Goal: Obtain resource: Download file/media

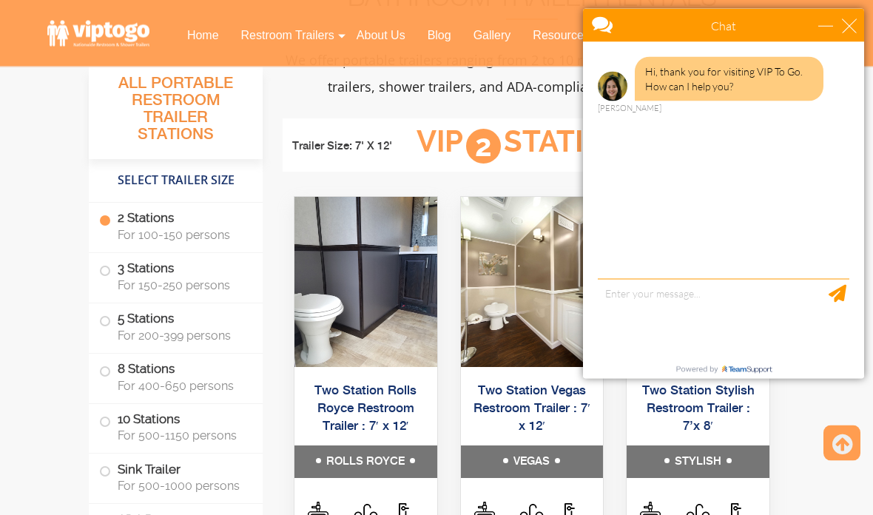
scroll to position [616, 0]
click at [833, 30] on div "minimize" at bounding box center [826, 26] width 15 height 15
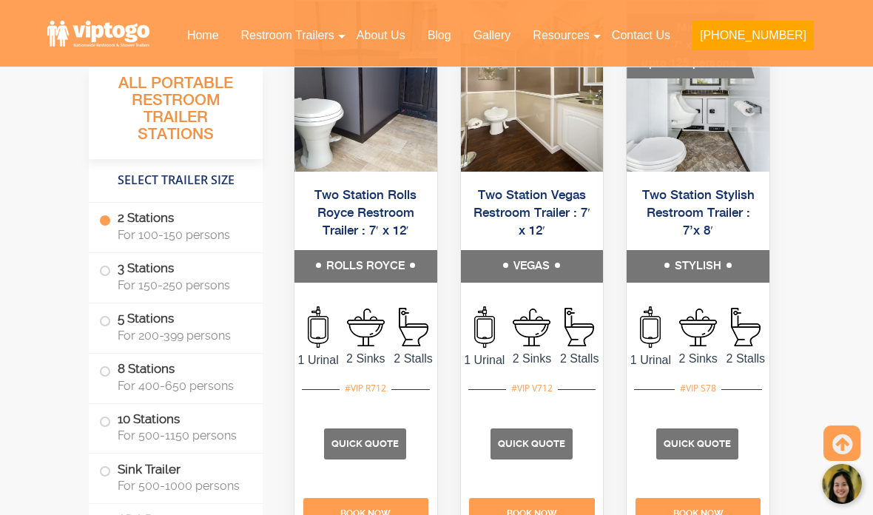
scroll to position [812, 0]
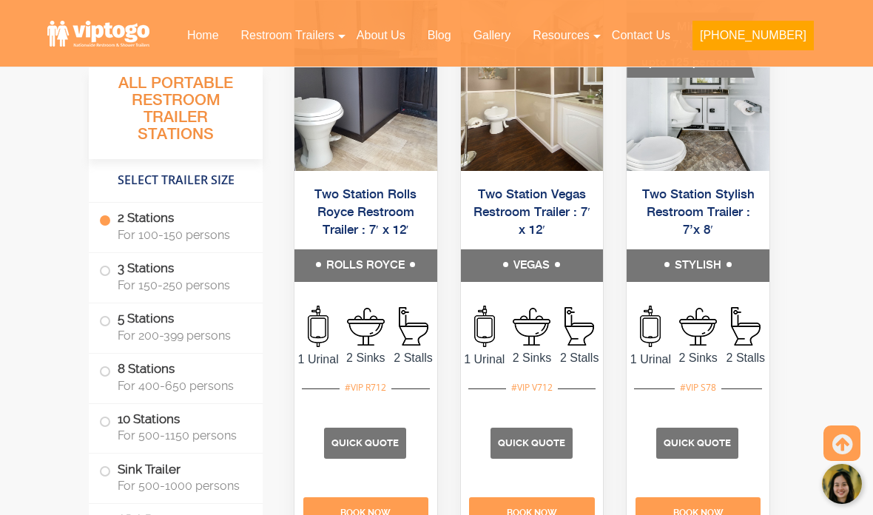
click at [349, 459] on p "Quick Quote" at bounding box center [365, 443] width 82 height 31
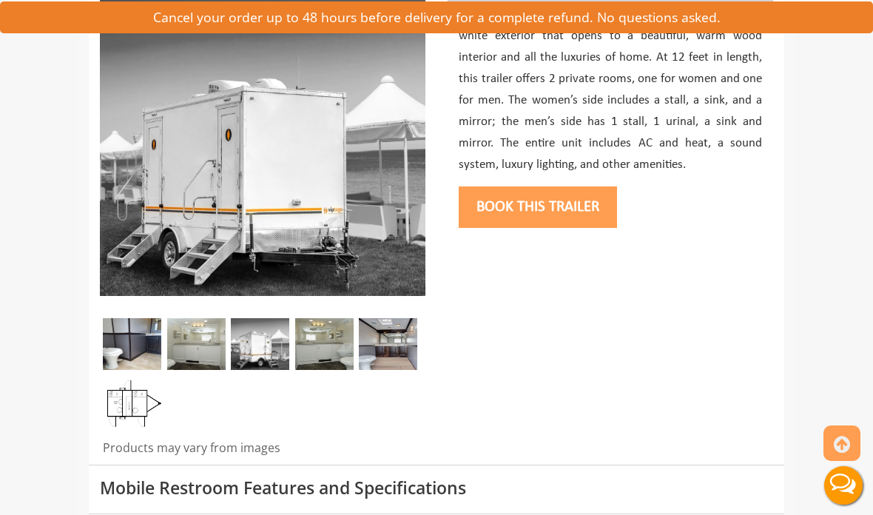
scroll to position [305, 0]
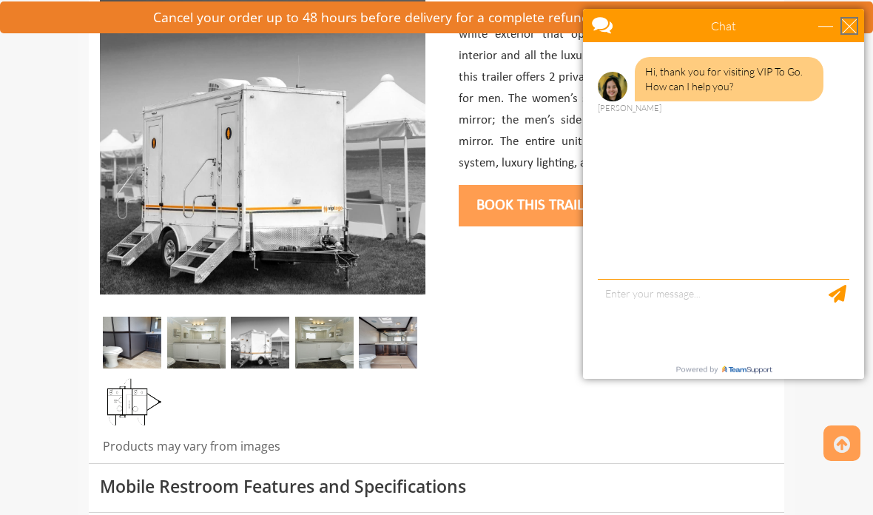
click at [847, 32] on div "close" at bounding box center [849, 26] width 15 height 15
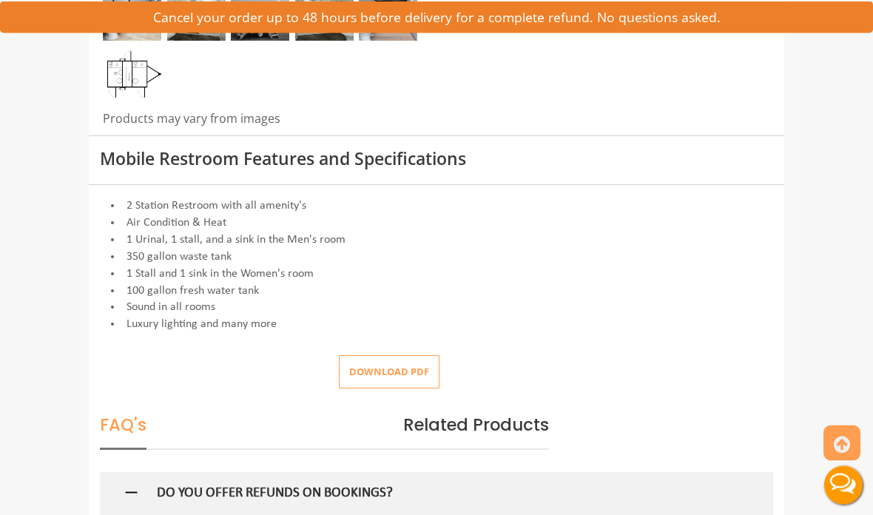
scroll to position [647, 0]
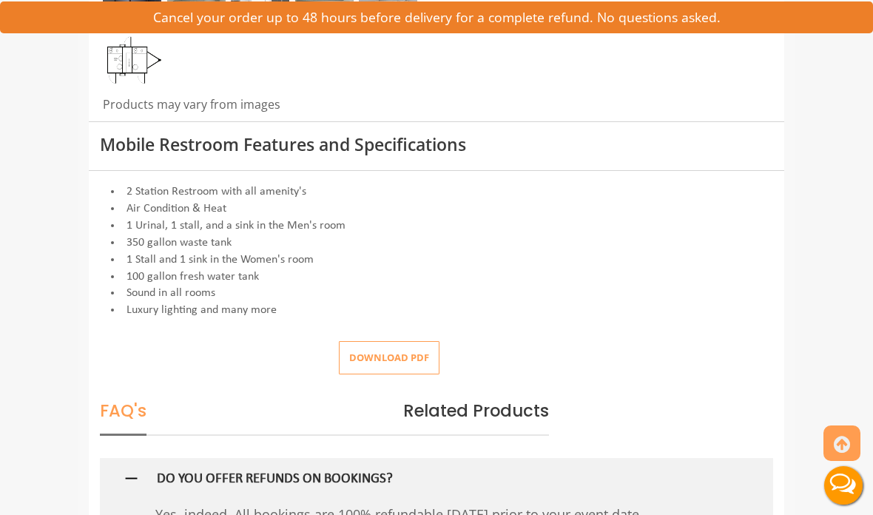
click at [433, 354] on button "Download pdf" at bounding box center [389, 357] width 101 height 33
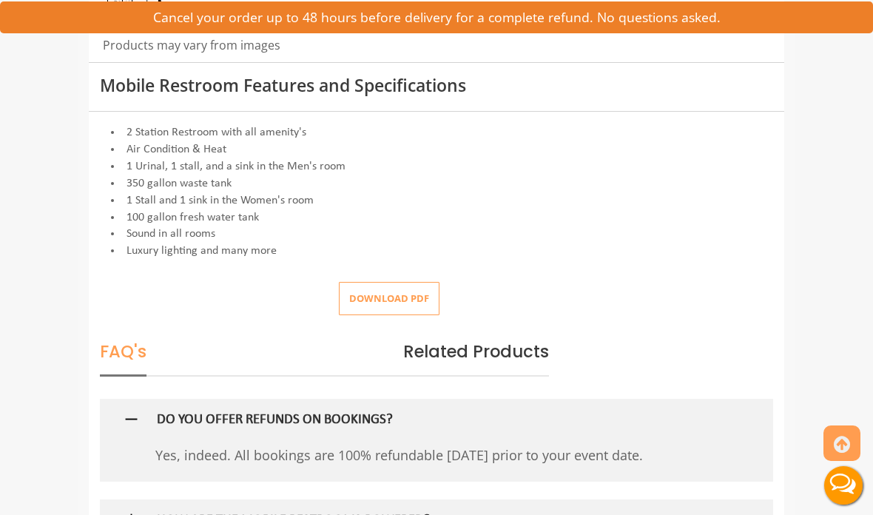
click at [417, 303] on button "Download pdf" at bounding box center [389, 298] width 101 height 33
click at [426, 291] on button "Download pdf" at bounding box center [389, 298] width 101 height 33
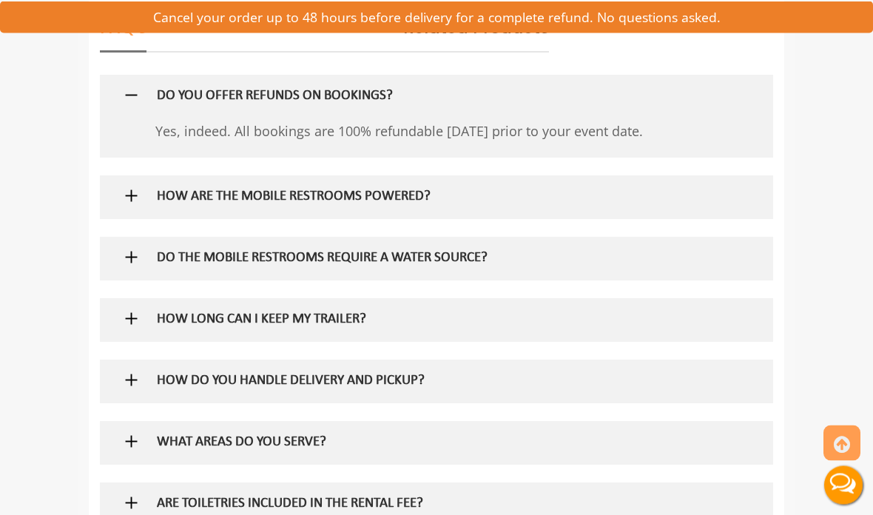
scroll to position [1030, 0]
click at [132, 194] on img at bounding box center [131, 195] width 19 height 19
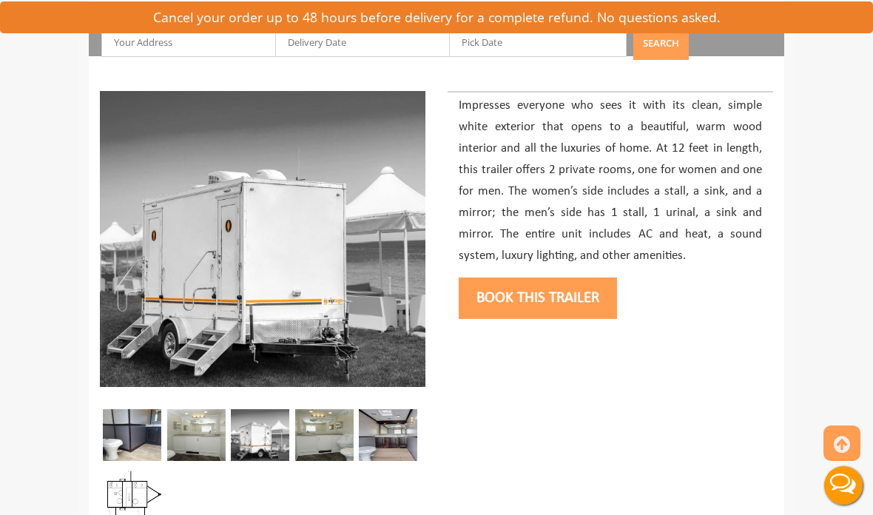
scroll to position [217, 0]
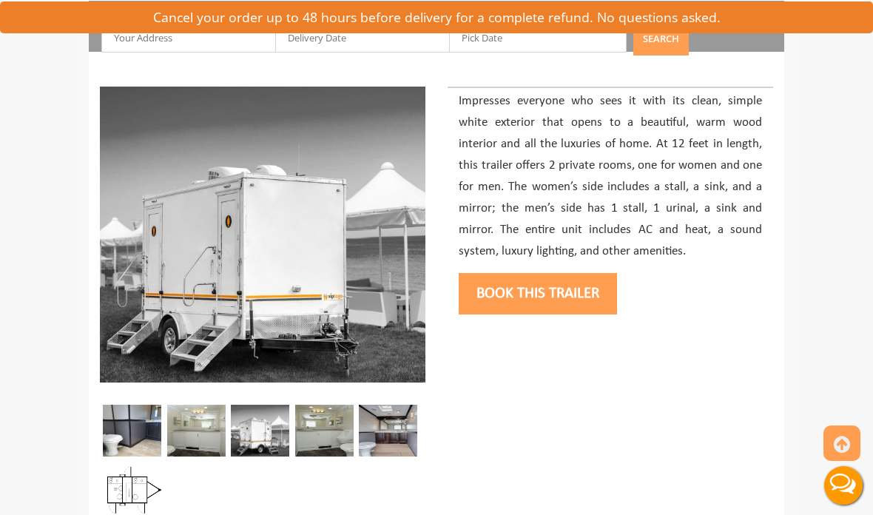
click at [141, 440] on img at bounding box center [132, 431] width 58 height 52
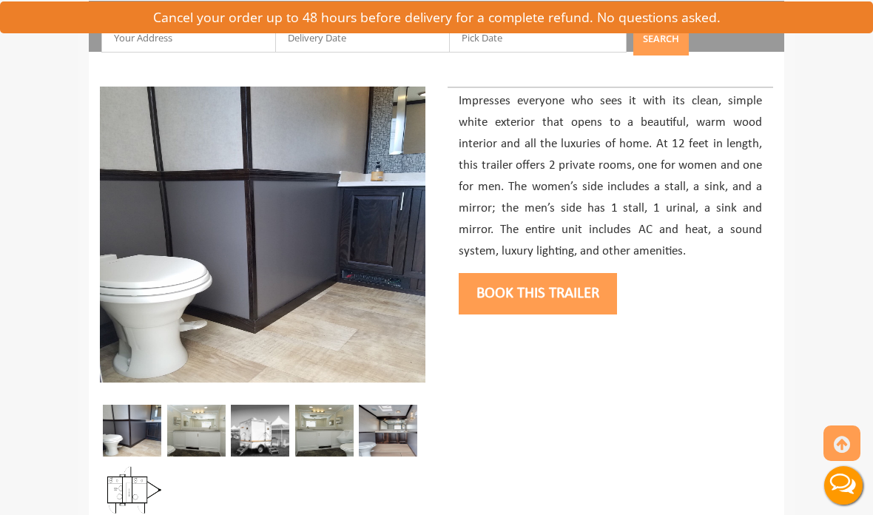
click at [215, 451] on img at bounding box center [196, 431] width 58 height 52
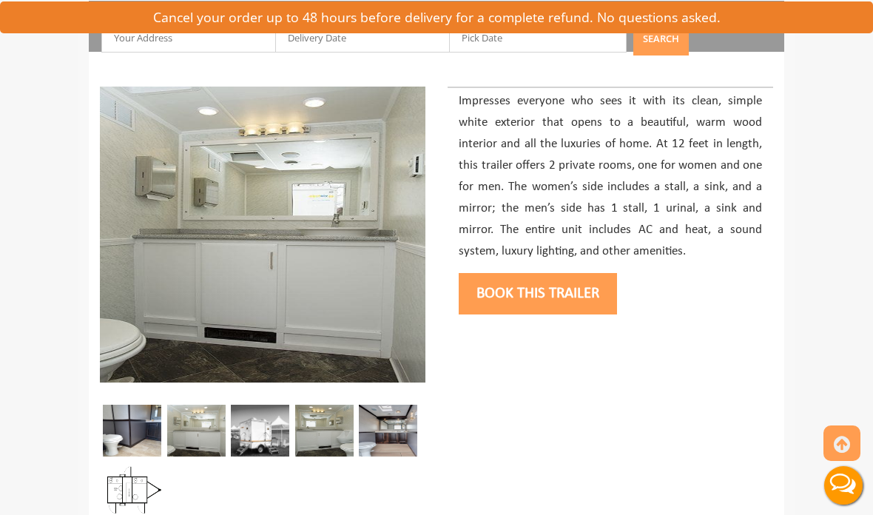
click at [267, 447] on img at bounding box center [260, 431] width 58 height 52
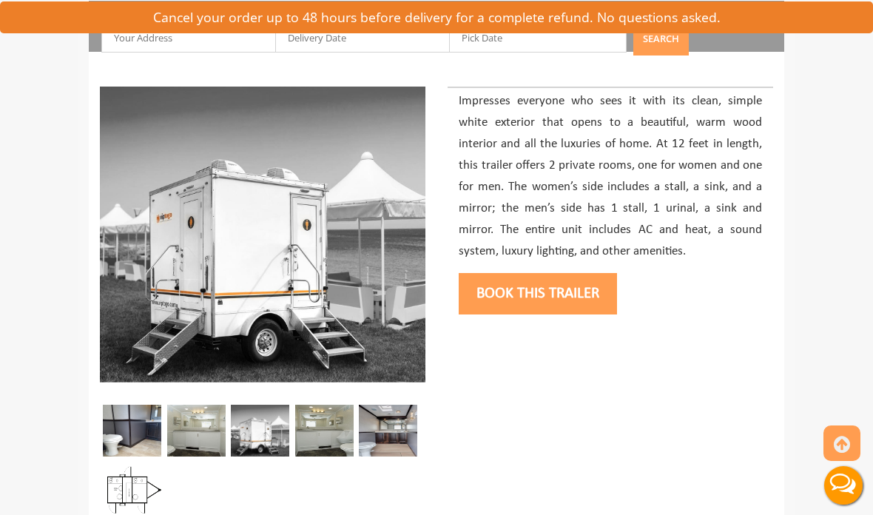
click at [323, 450] on img at bounding box center [324, 431] width 58 height 52
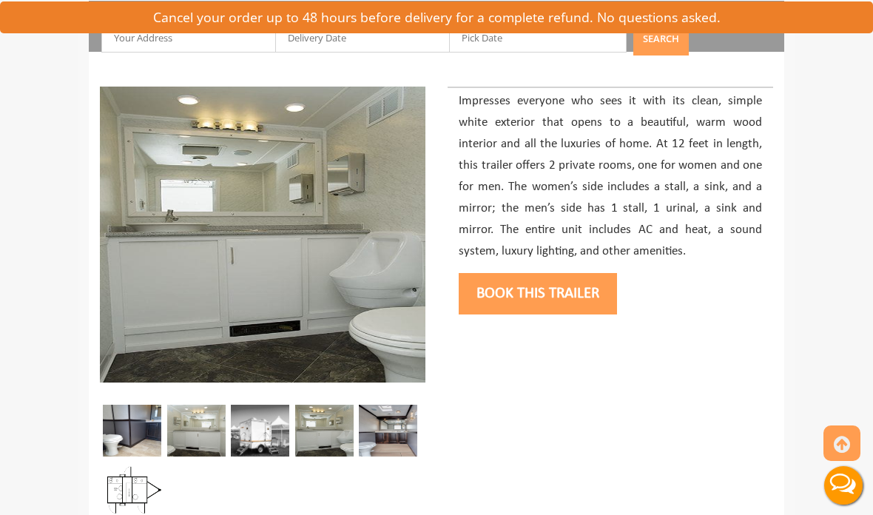
click at [392, 442] on img at bounding box center [388, 431] width 58 height 52
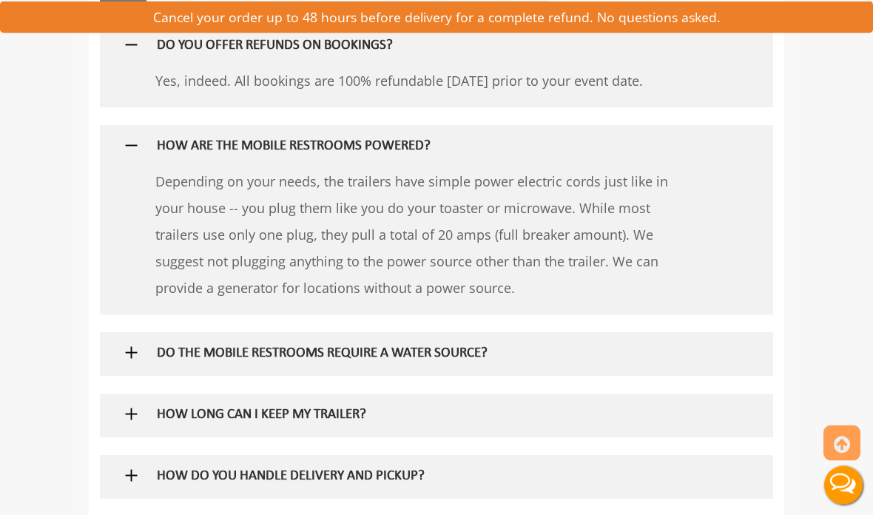
scroll to position [1092, 0]
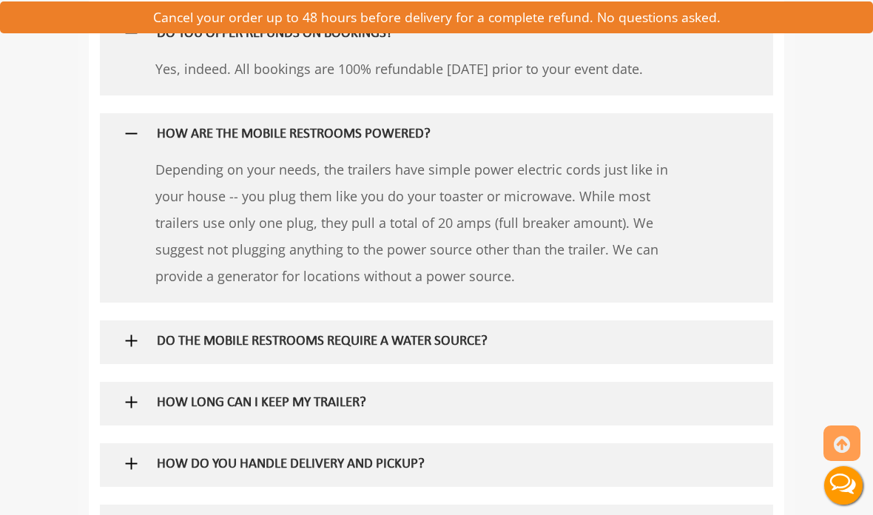
click at [730, 325] on div at bounding box center [436, 341] width 651 height 43
click at [134, 332] on img at bounding box center [131, 341] width 19 height 19
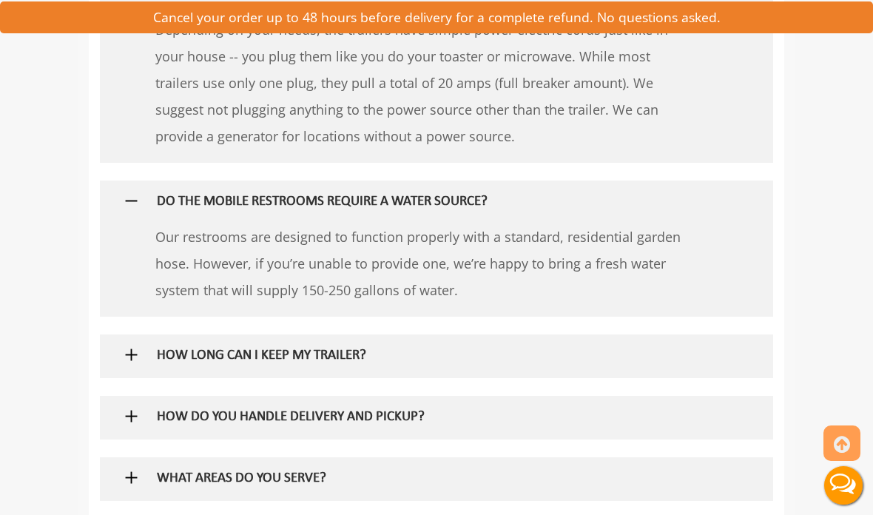
scroll to position [1234, 0]
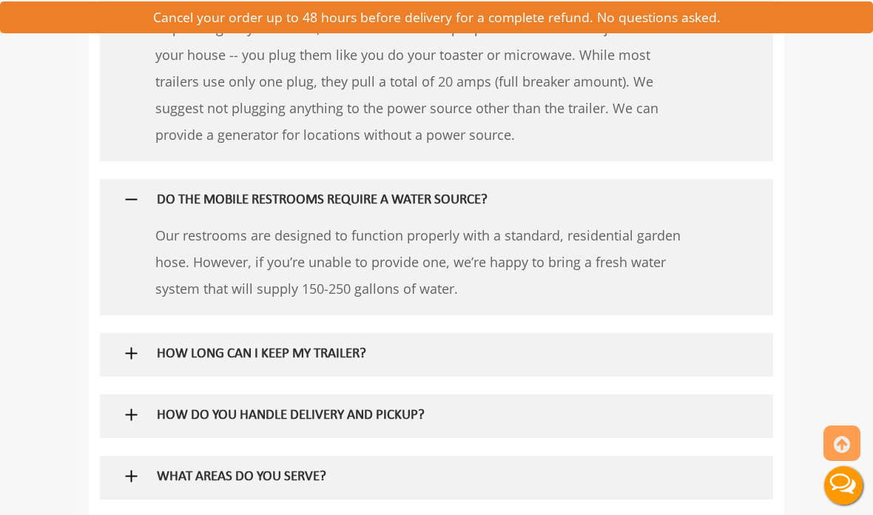
click at [139, 344] on img at bounding box center [131, 353] width 19 height 19
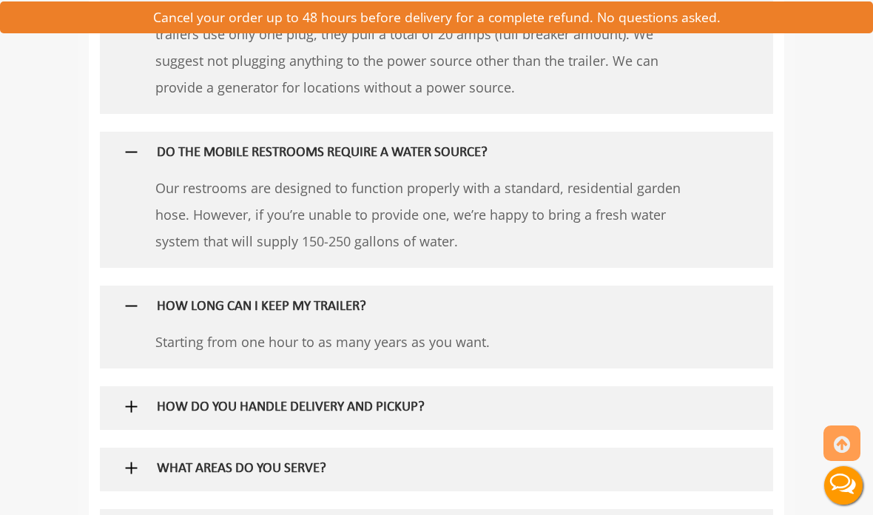
click at [140, 397] on img at bounding box center [131, 406] width 19 height 19
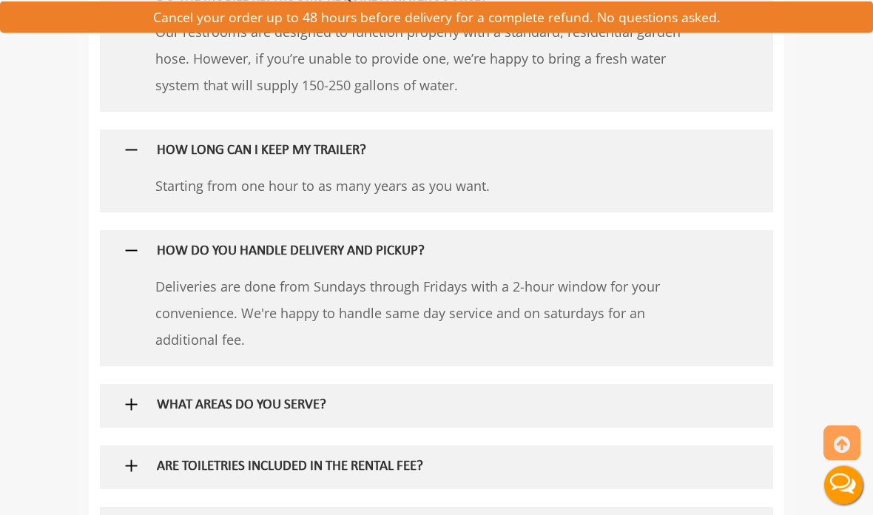
scroll to position [1439, 0]
click at [139, 383] on div at bounding box center [436, 404] width 651 height 43
click at [157, 397] on h5 "WHAT AREAS DO YOU SERVE?" at bounding box center [417, 405] width 520 height 16
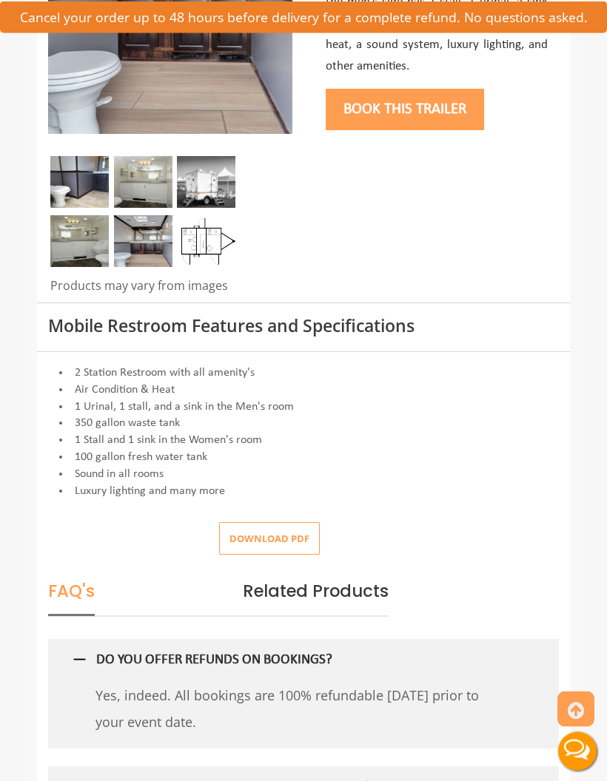
scroll to position [0, 0]
